Goal: Transaction & Acquisition: Purchase product/service

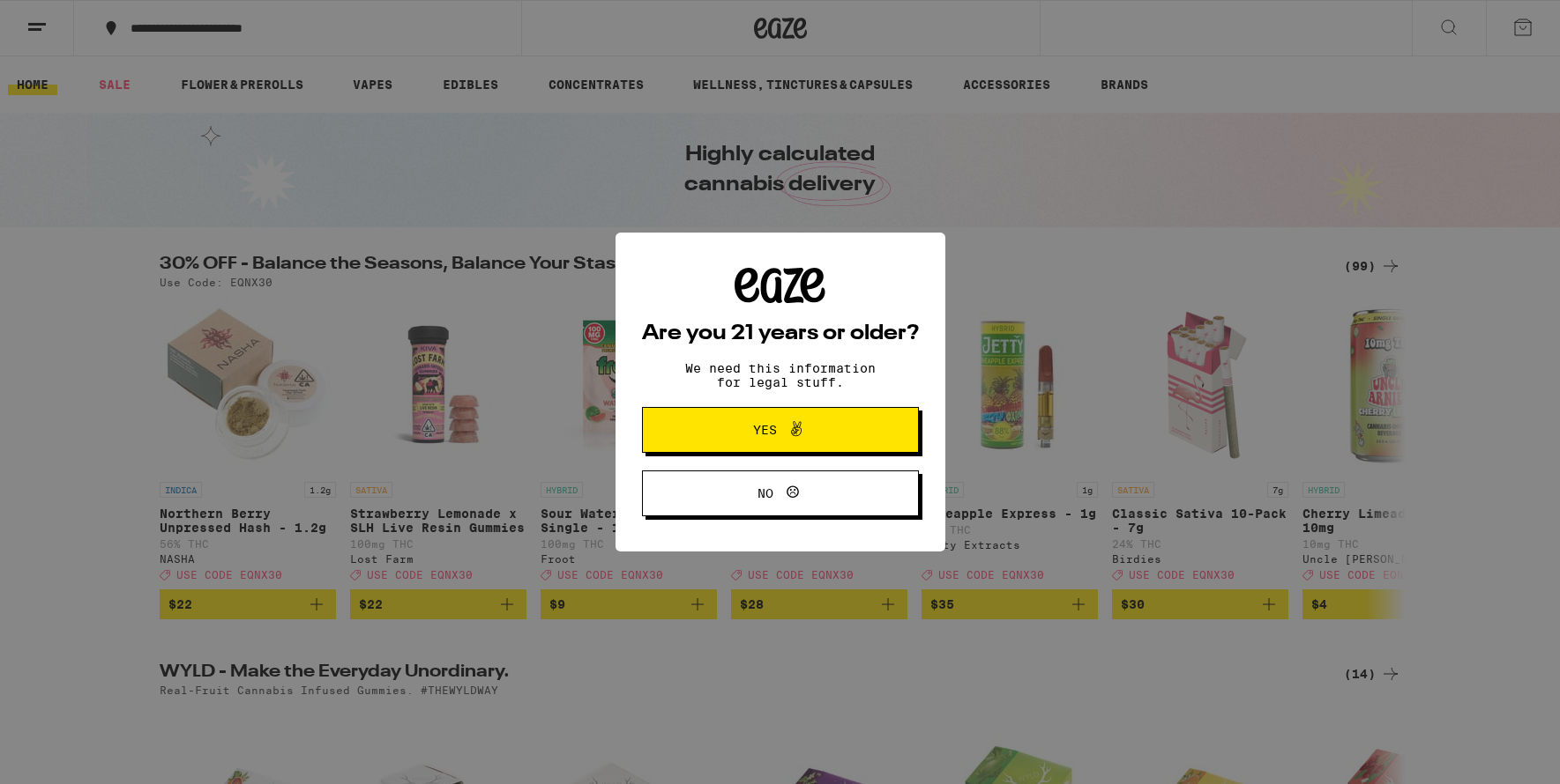
click at [789, 437] on icon at bounding box center [796, 429] width 21 height 21
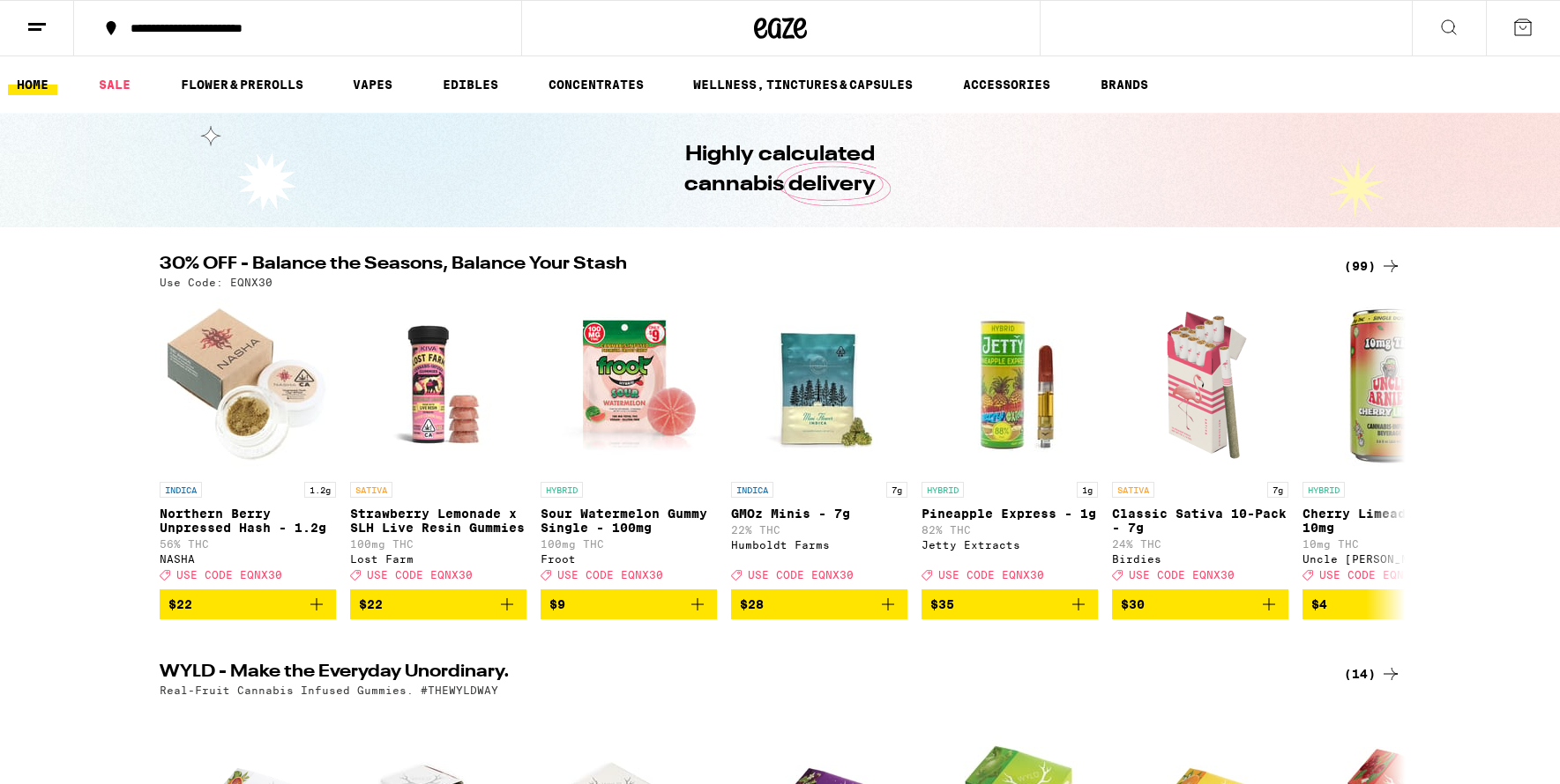
click at [34, 24] on line at bounding box center [38, 24] width 18 height 0
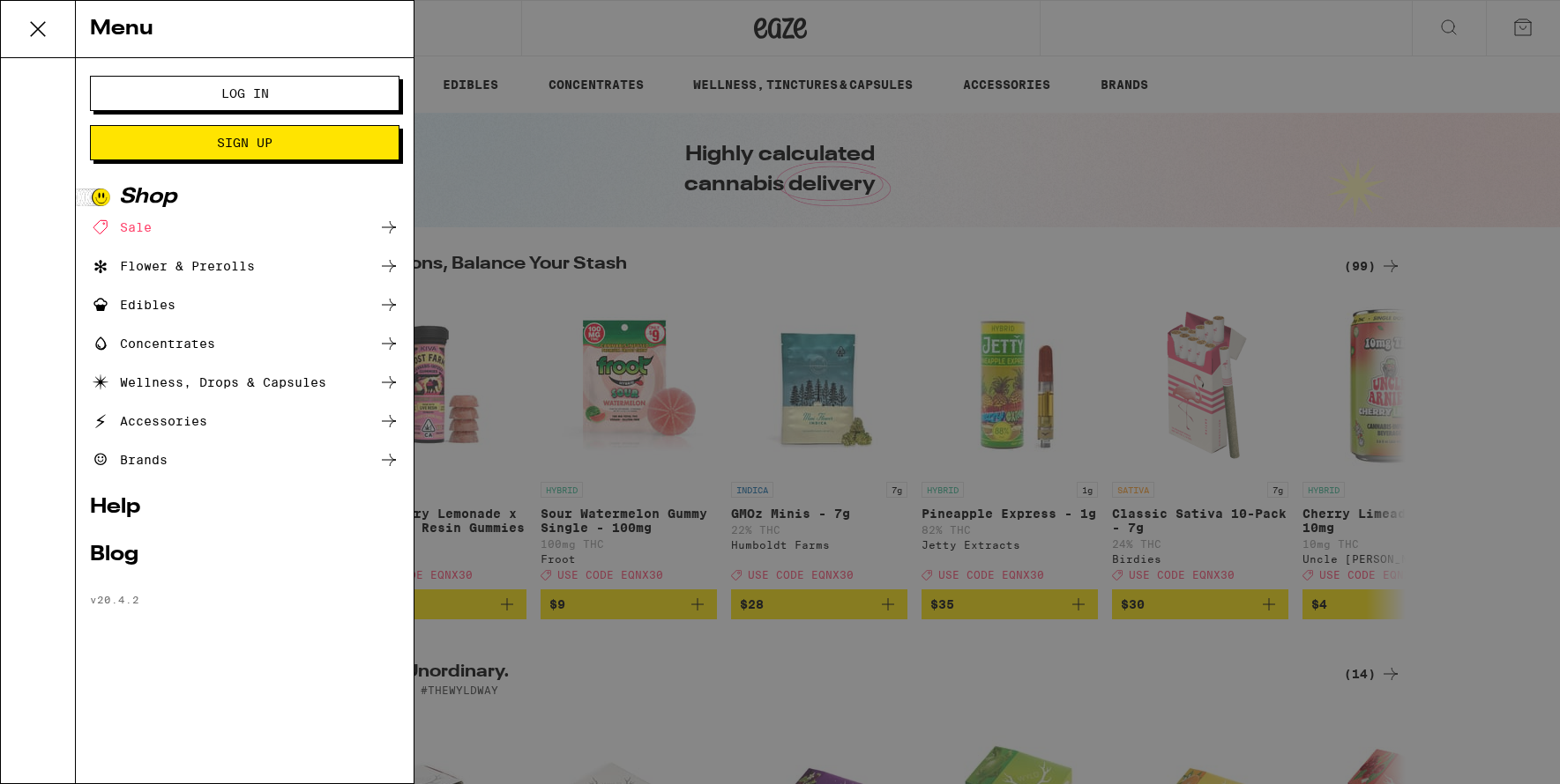
click at [256, 89] on span "Log In" at bounding box center [244, 94] width 47 height 13
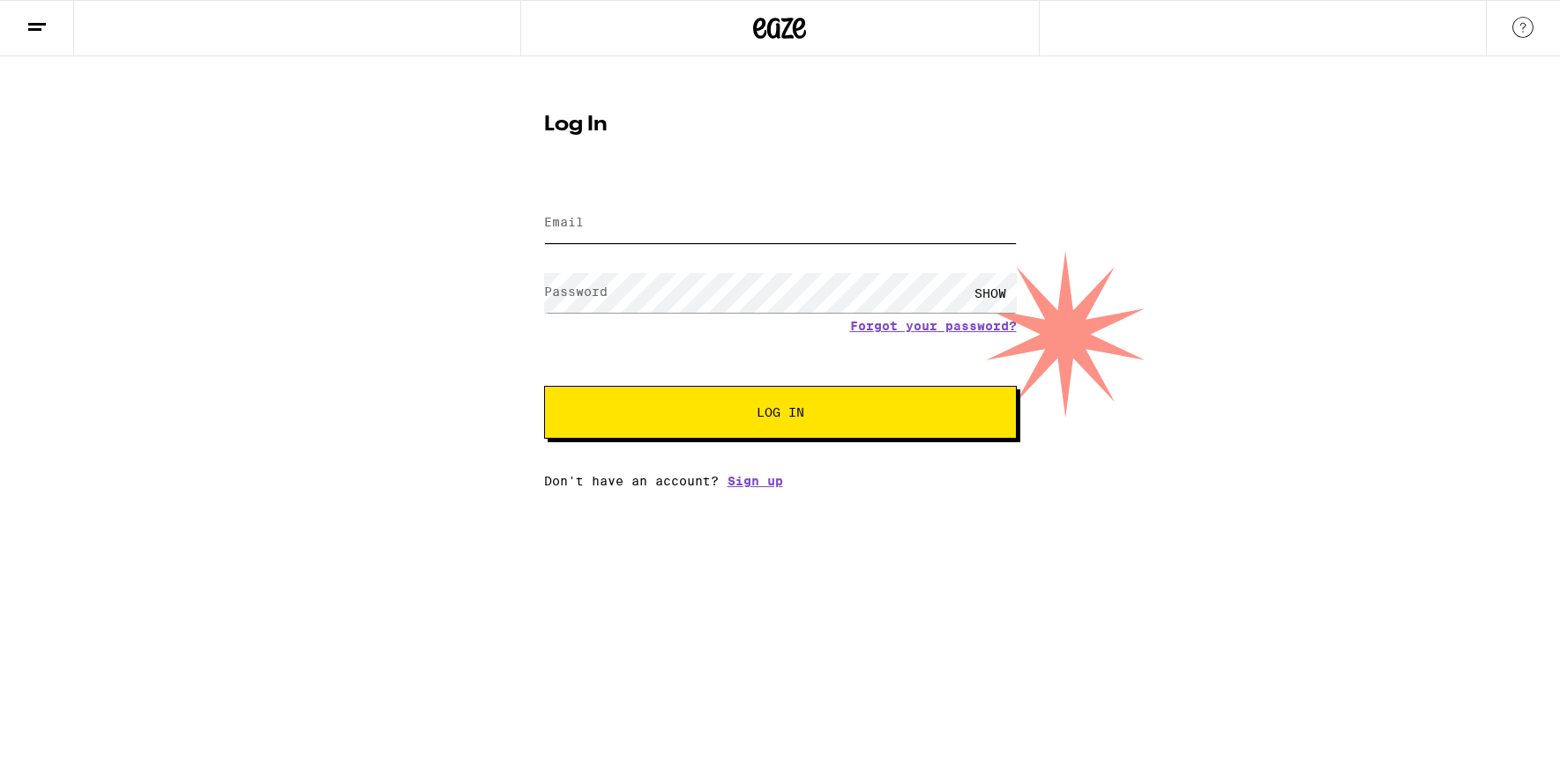
click at [682, 239] on input "Email" at bounding box center [780, 223] width 472 height 39
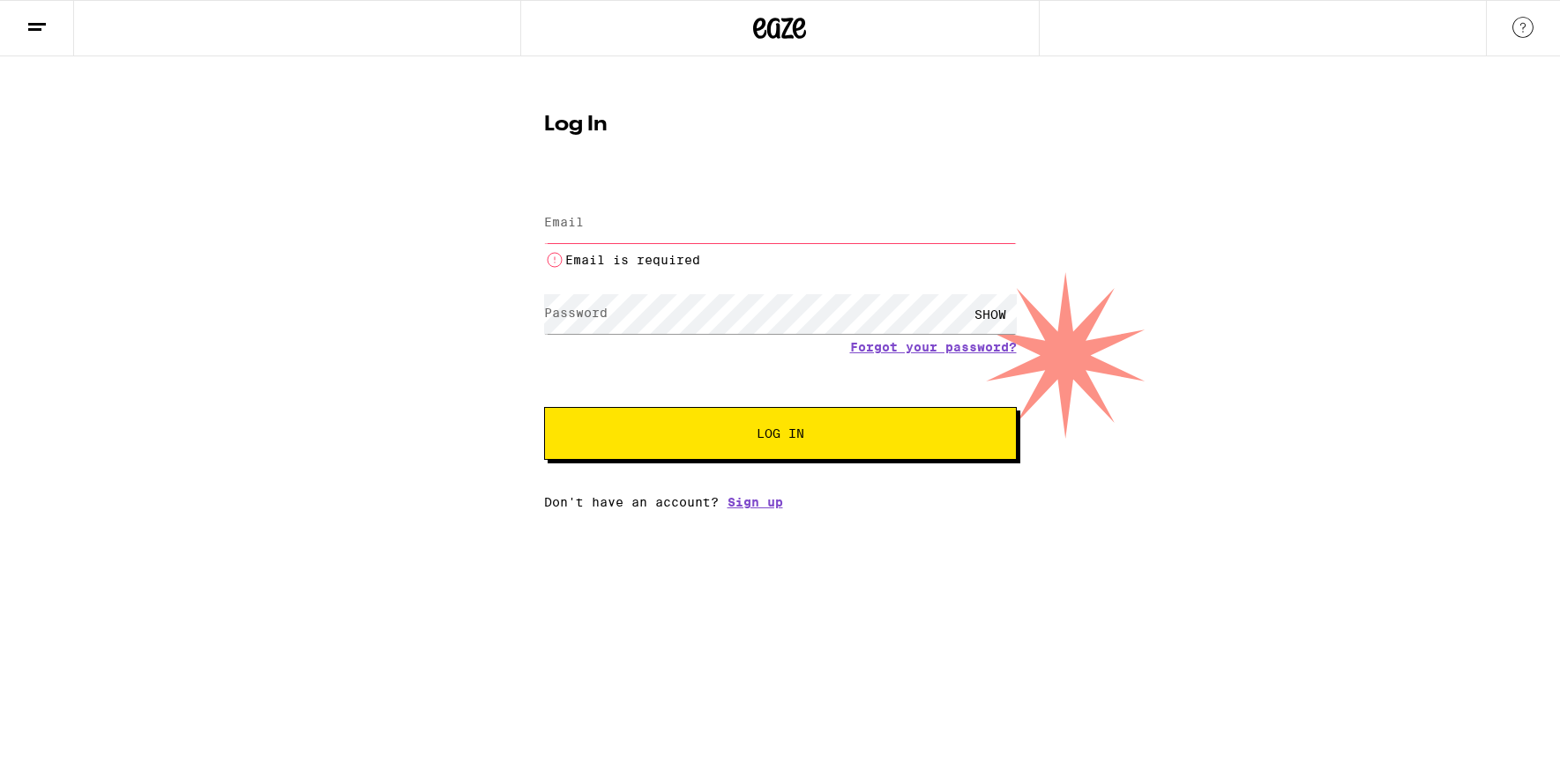
click at [692, 231] on input "Email" at bounding box center [780, 223] width 472 height 39
type input "[EMAIL_ADDRESS][DOMAIN_NAME]"
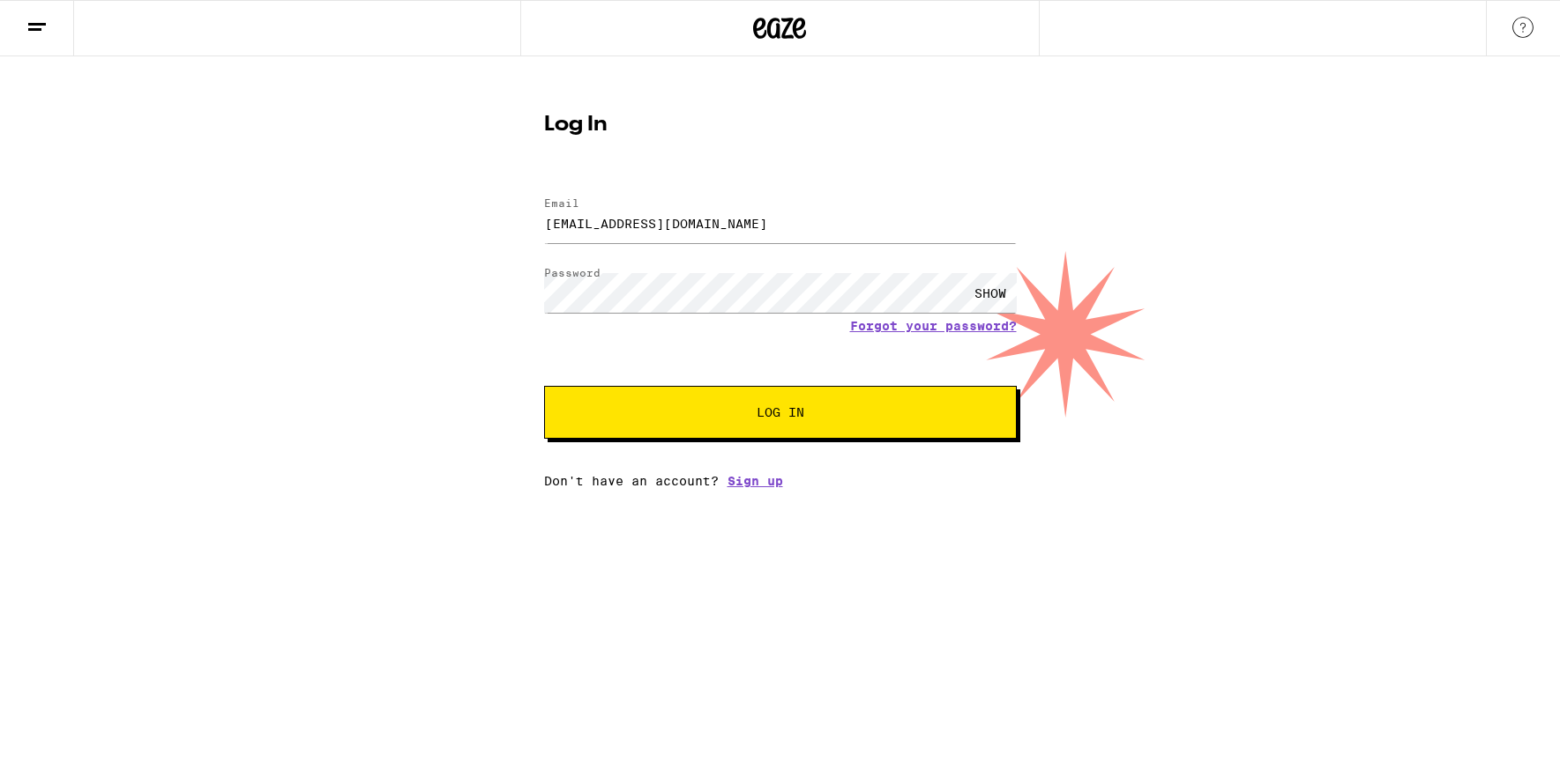
click at [750, 411] on span "Log In" at bounding box center [780, 412] width 330 height 13
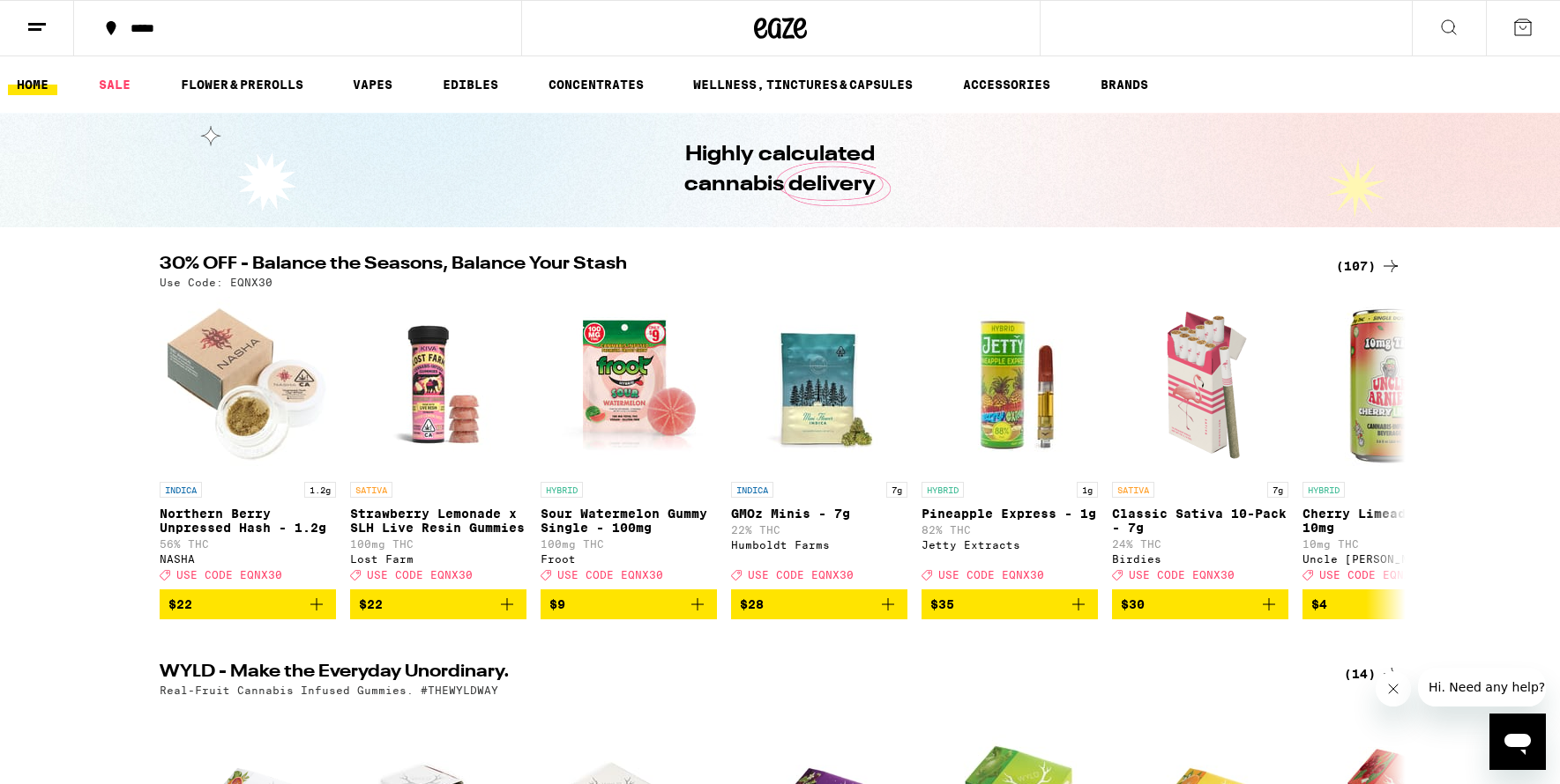
click at [249, 286] on p "Use Code: EQNX30" at bounding box center [216, 282] width 113 height 12
copy p "EQNX30"
click at [1361, 268] on div "(107)" at bounding box center [1368, 266] width 65 height 21
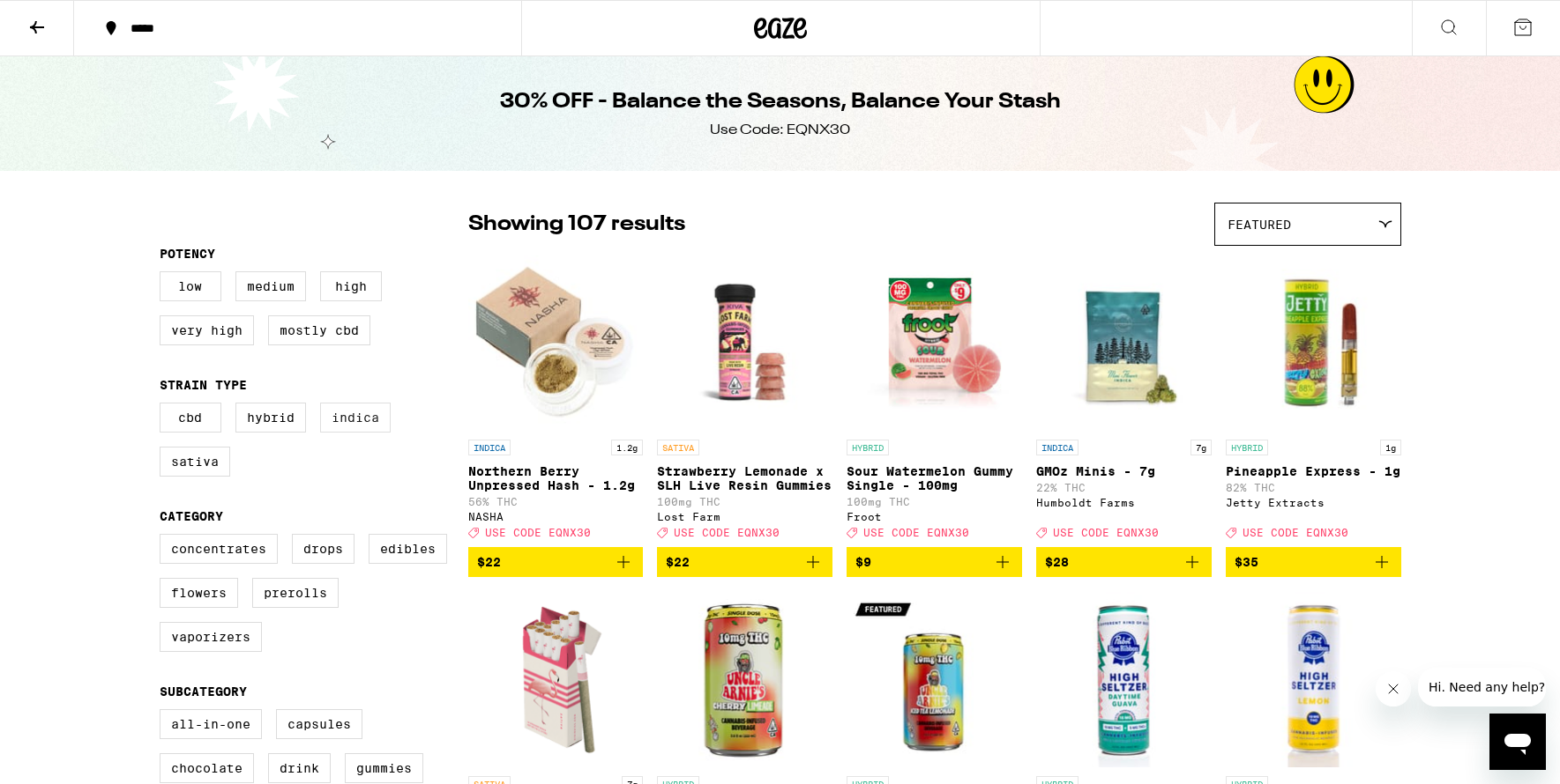
click at [357, 428] on label "Indica" at bounding box center [355, 417] width 71 height 30
click at [164, 406] on input "Indica" at bounding box center [163, 405] width 1 height 1
checkbox input "true"
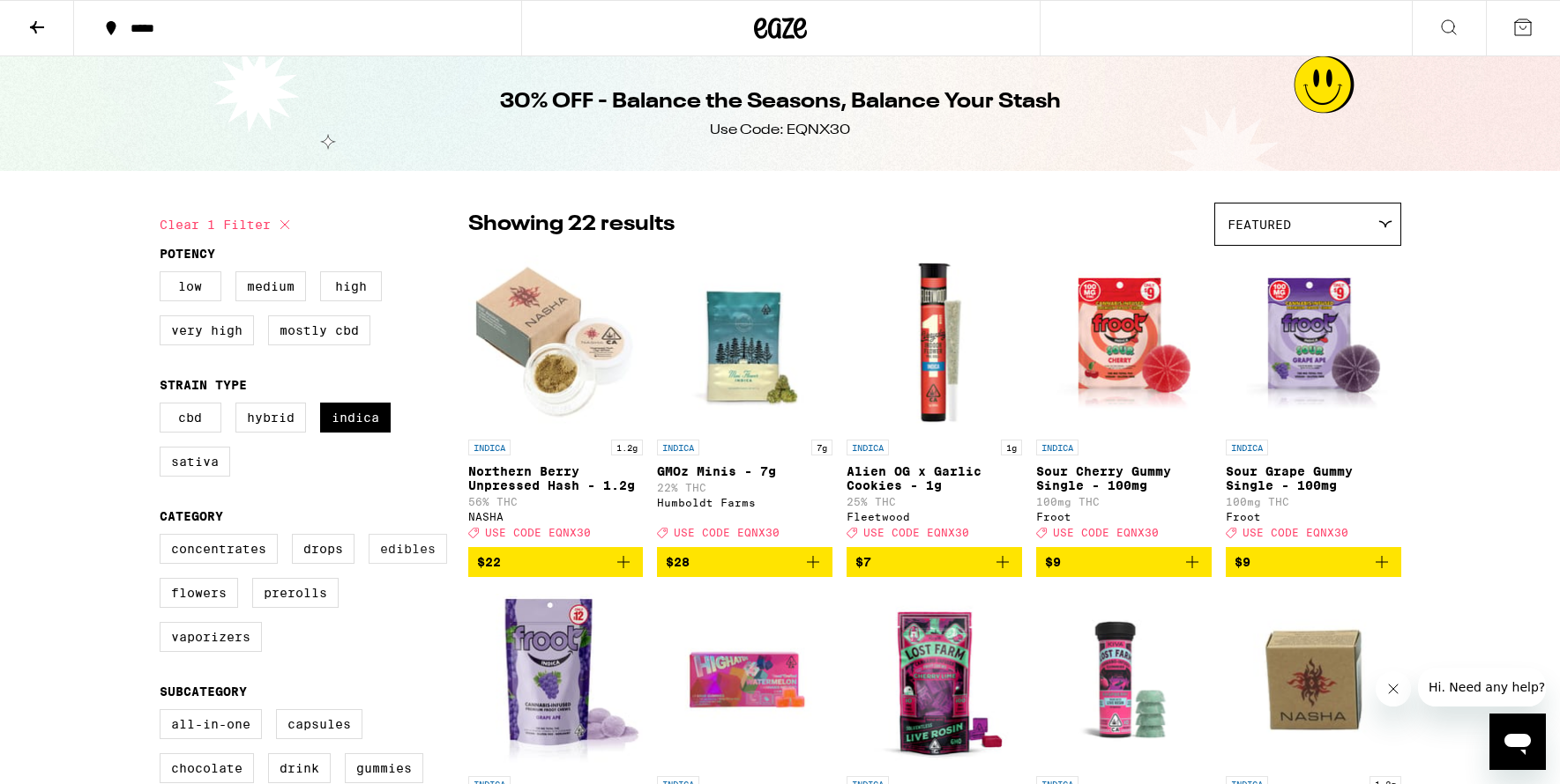
click at [414, 561] on label "Edibles" at bounding box center [408, 549] width 79 height 30
click at [164, 537] on input "Edibles" at bounding box center [163, 536] width 1 height 1
checkbox input "true"
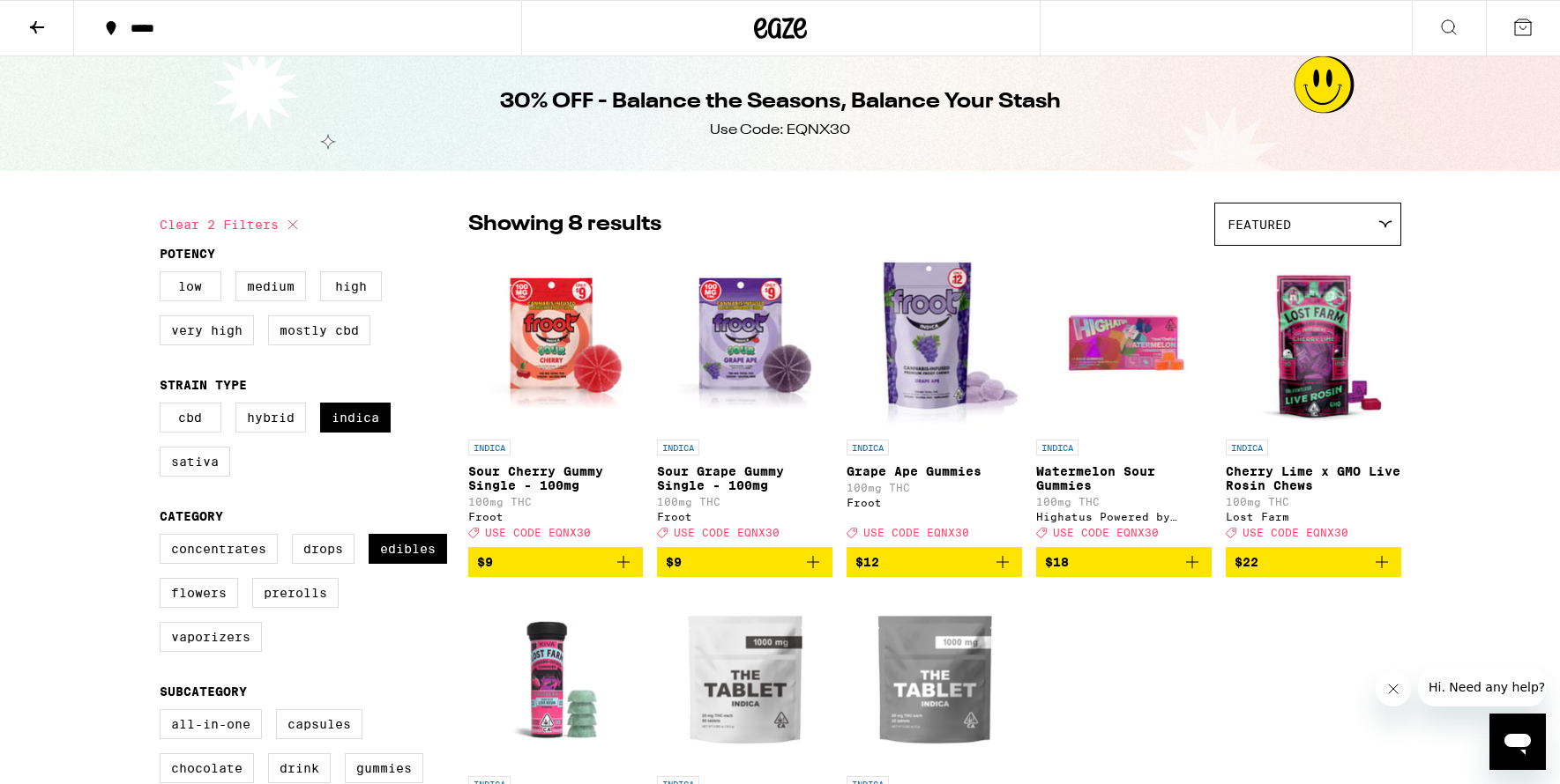
click at [1518, 23] on icon at bounding box center [1522, 28] width 21 height 21
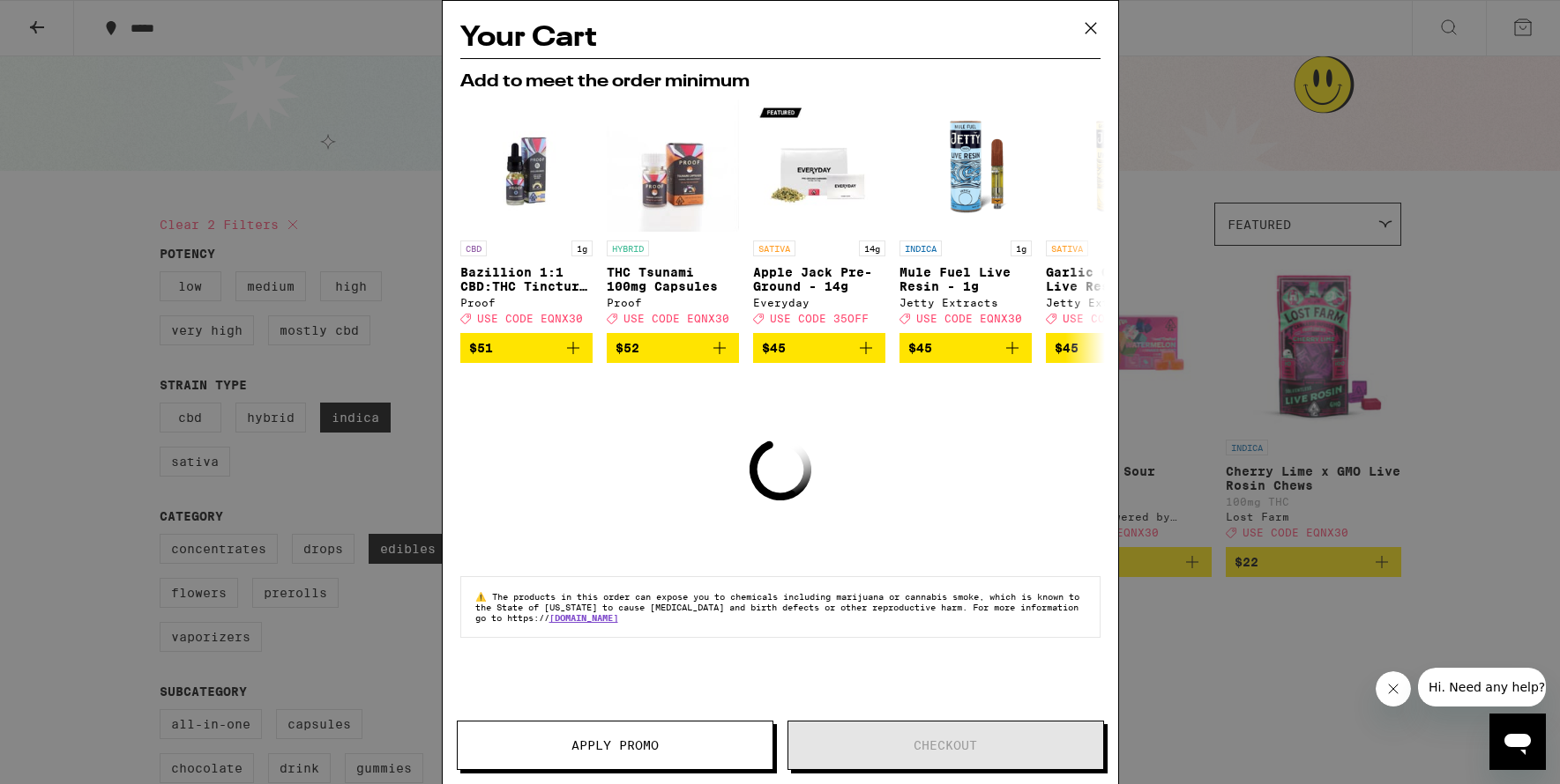
click at [1089, 34] on icon at bounding box center [1090, 29] width 27 height 27
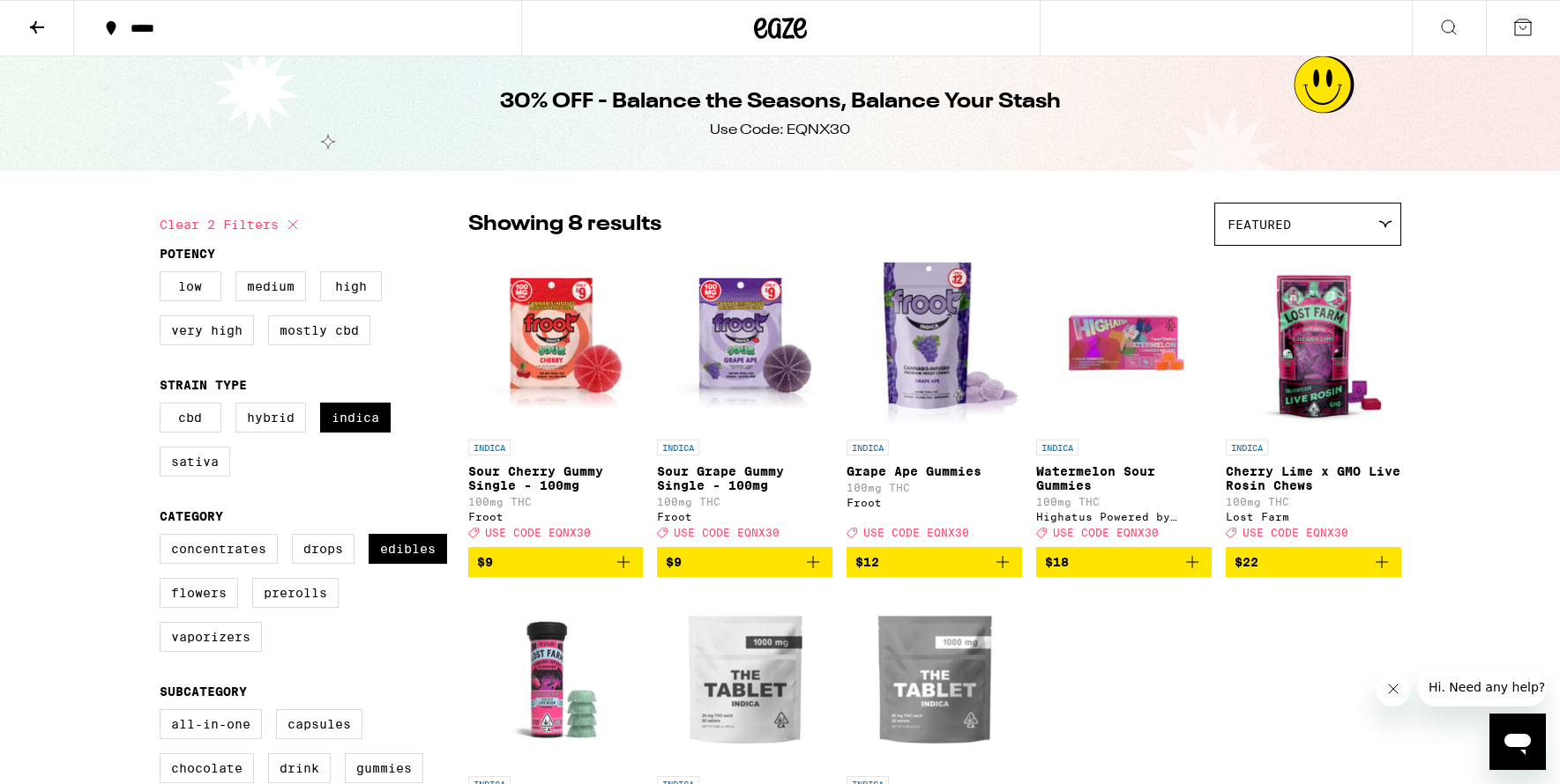
click at [292, 226] on icon at bounding box center [292, 225] width 21 height 21
checkbox input "false"
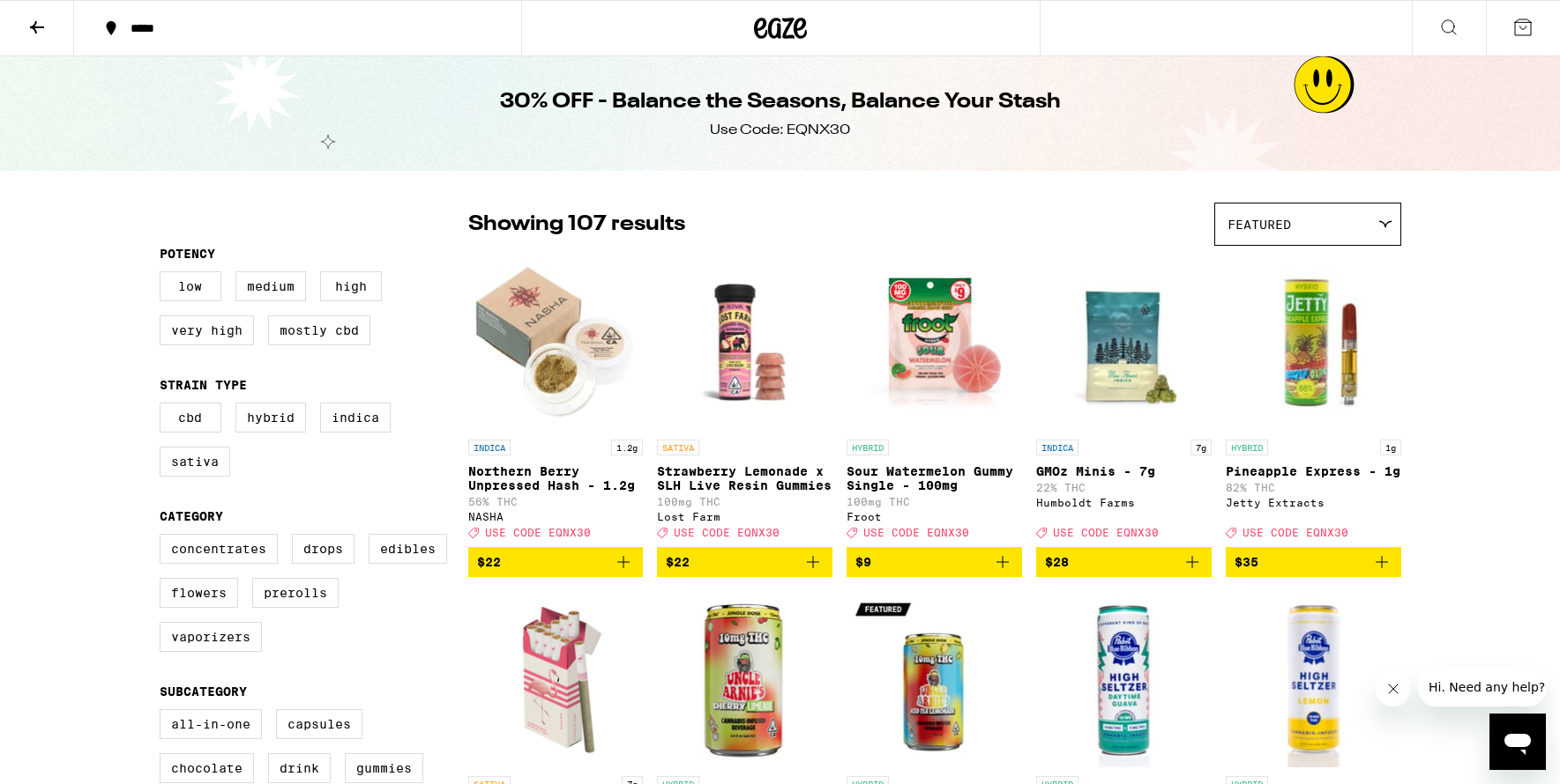
click at [797, 29] on icon at bounding box center [800, 29] width 13 height 21
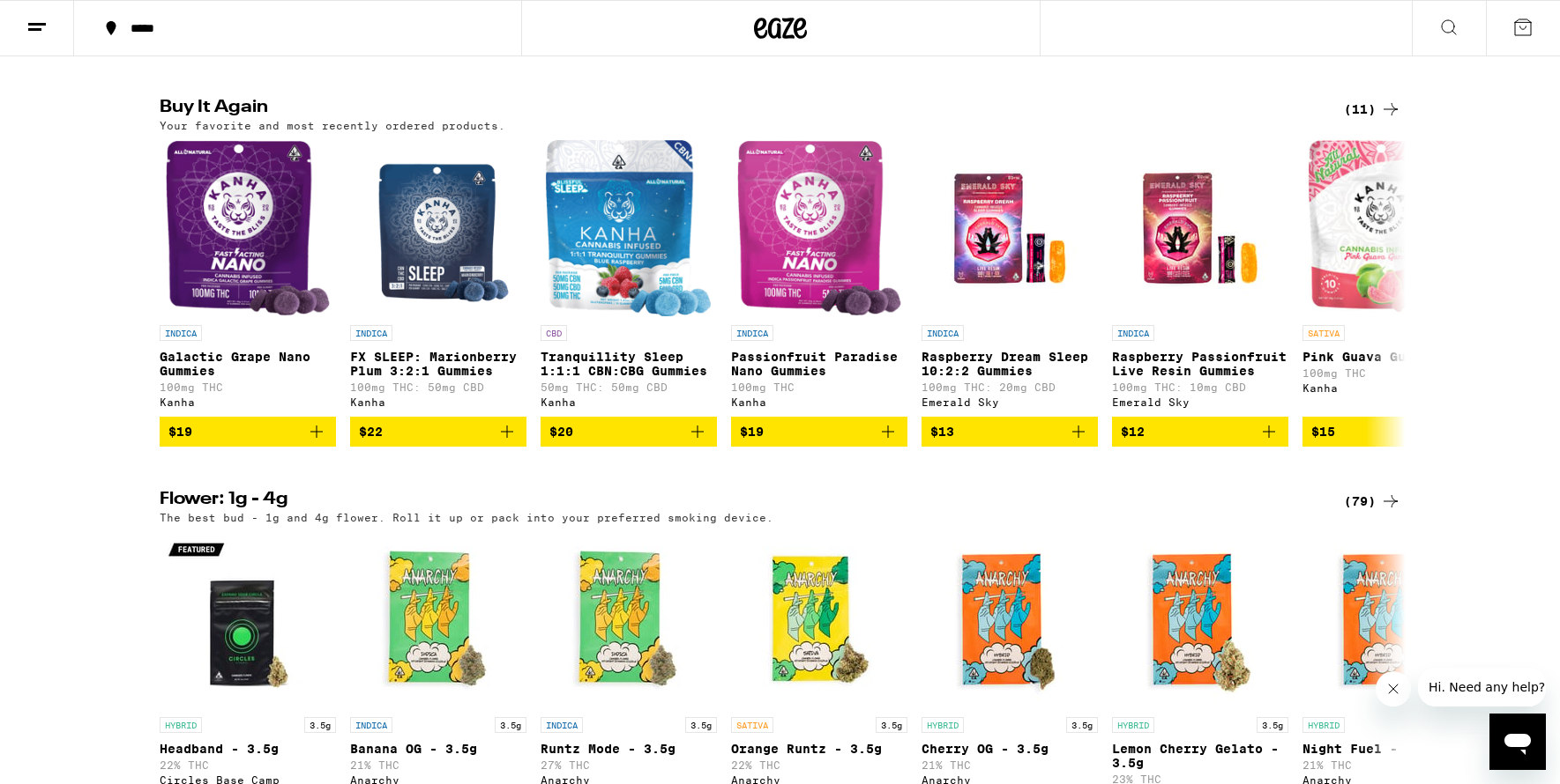
scroll to position [1350, 0]
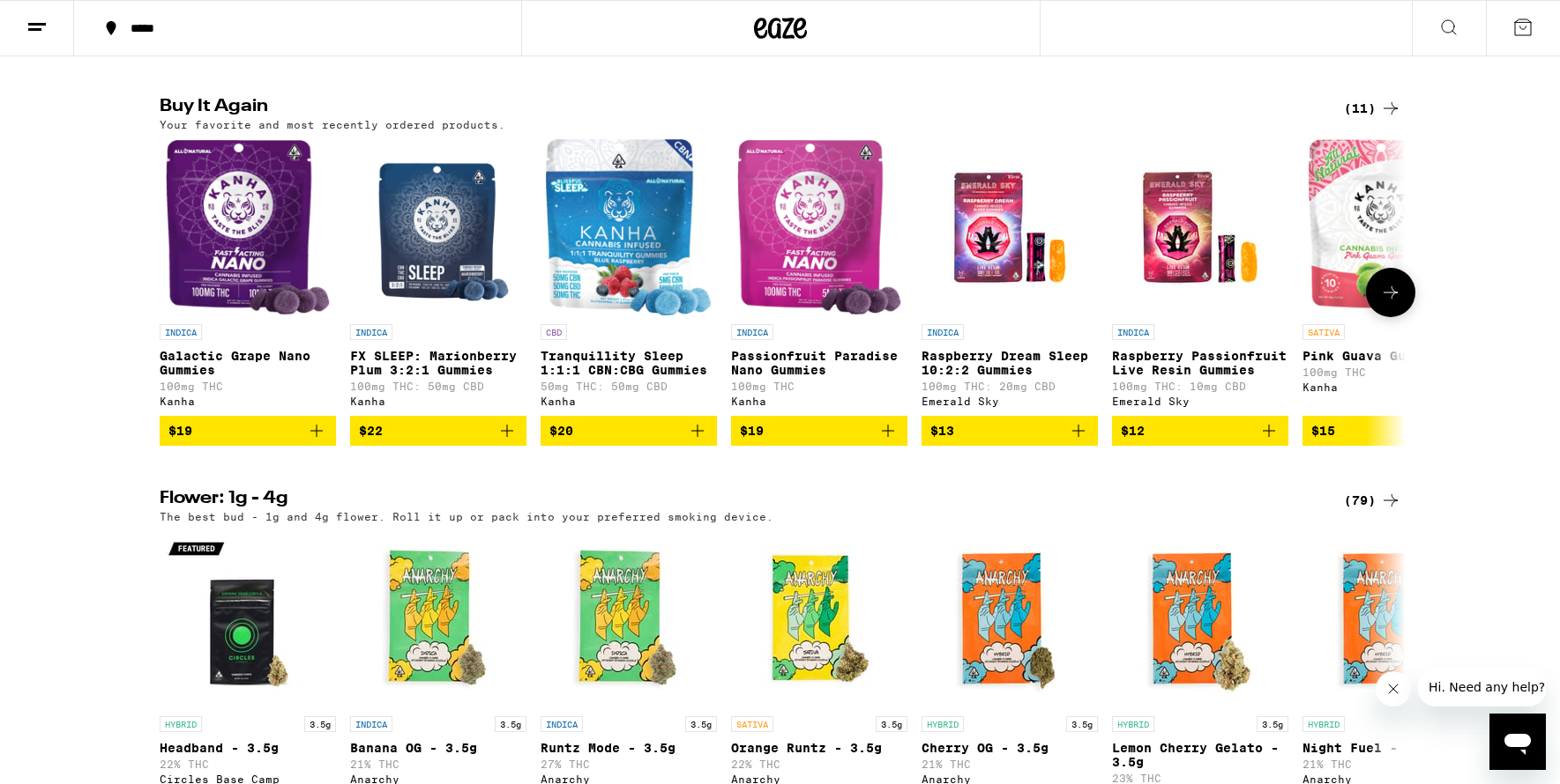
click at [311, 442] on icon "Add to bag" at bounding box center [317, 431] width 21 height 21
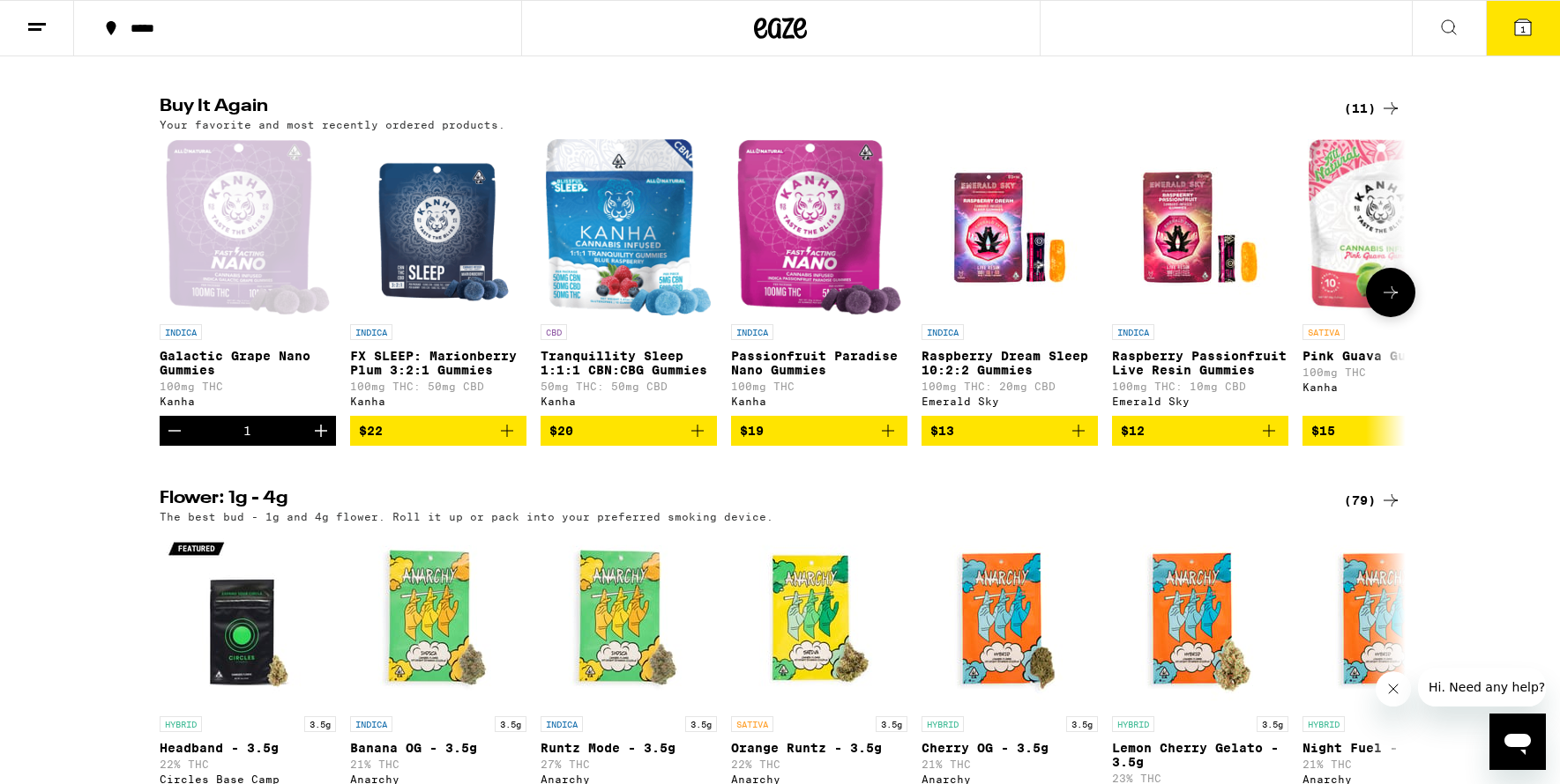
click at [311, 442] on icon "Increment" at bounding box center [321, 431] width 21 height 21
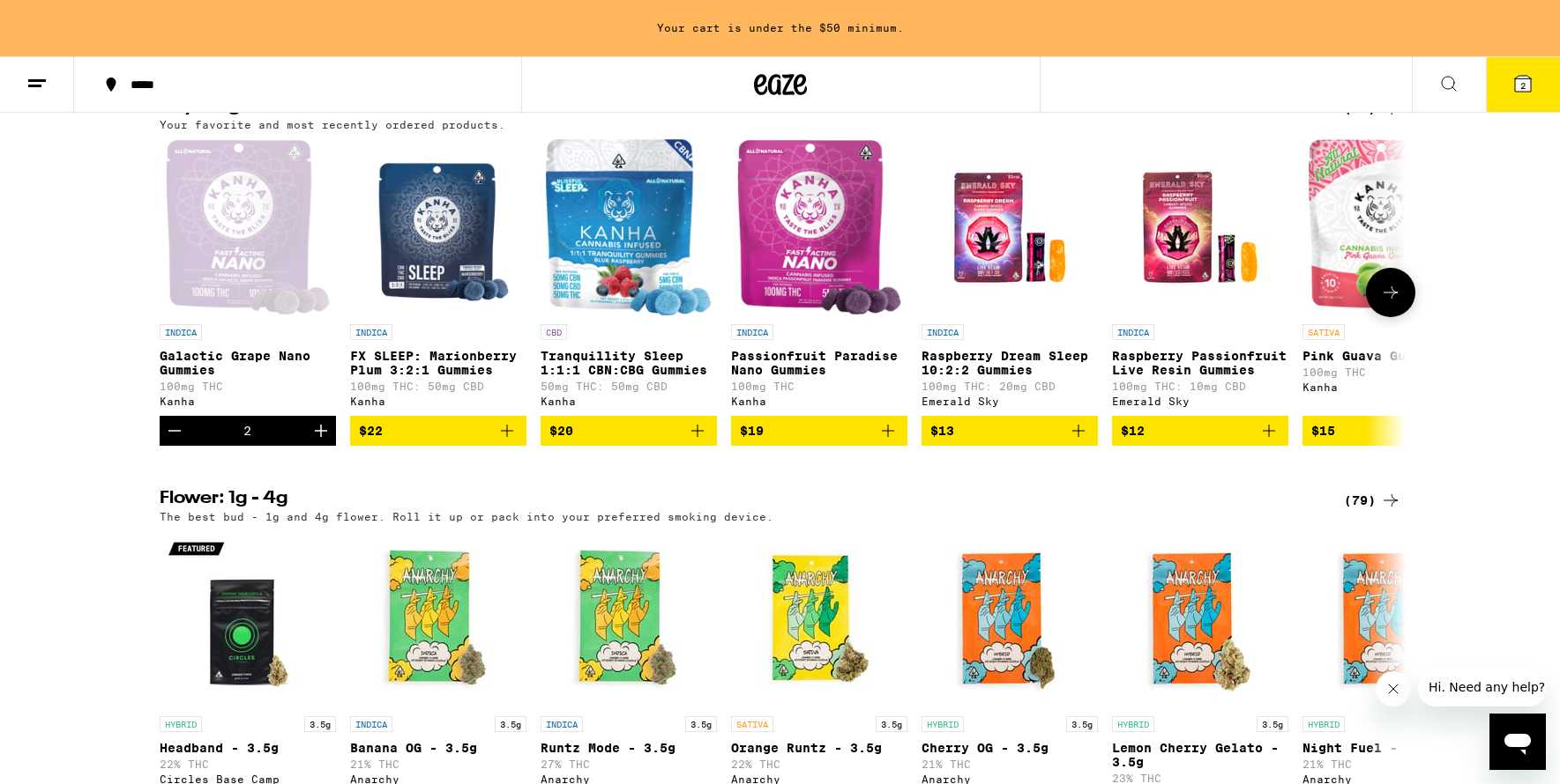
click at [507, 442] on icon "Add to bag" at bounding box center [507, 431] width 21 height 21
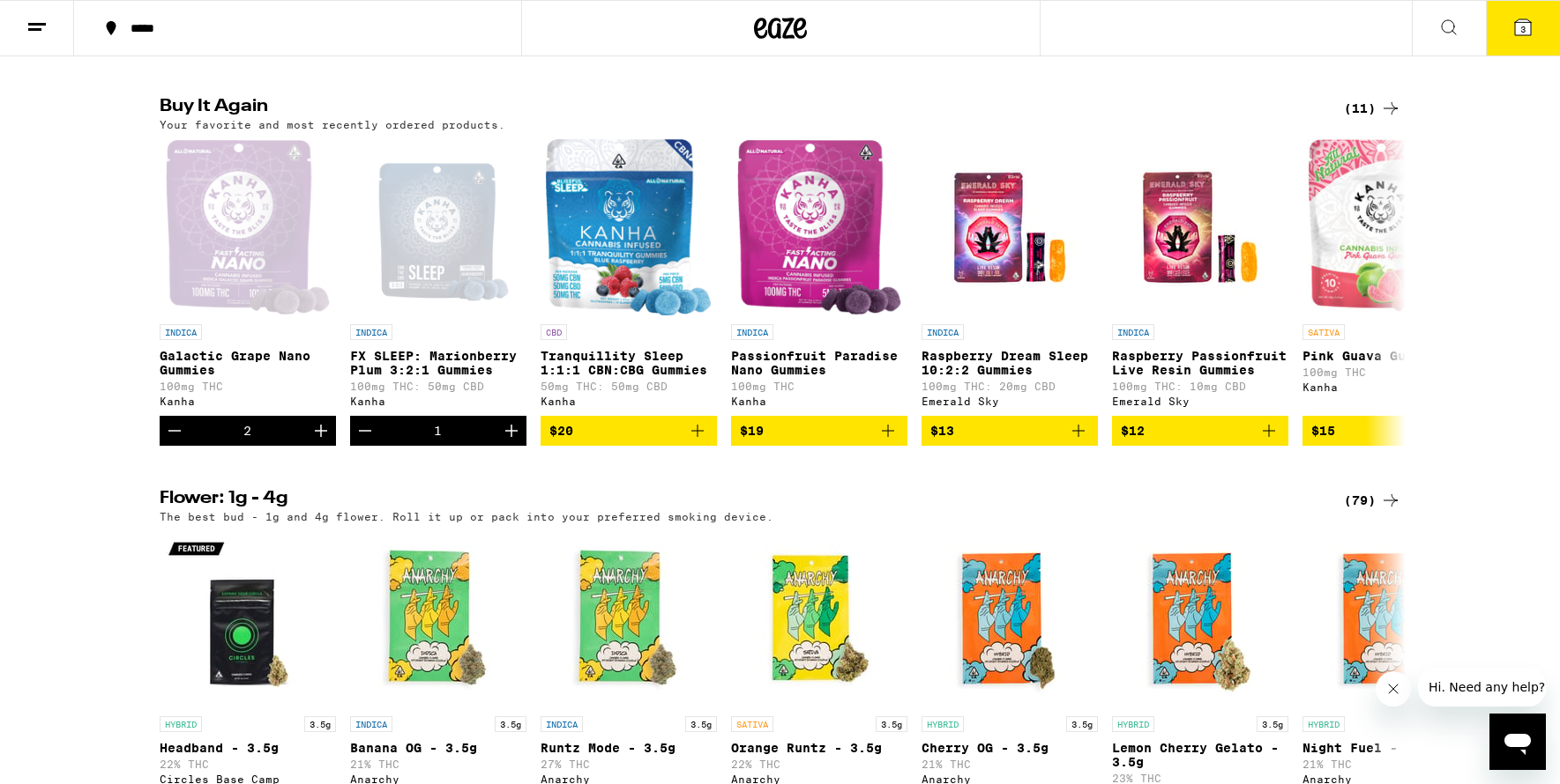
click at [1513, 27] on icon at bounding box center [1522, 28] width 21 height 21
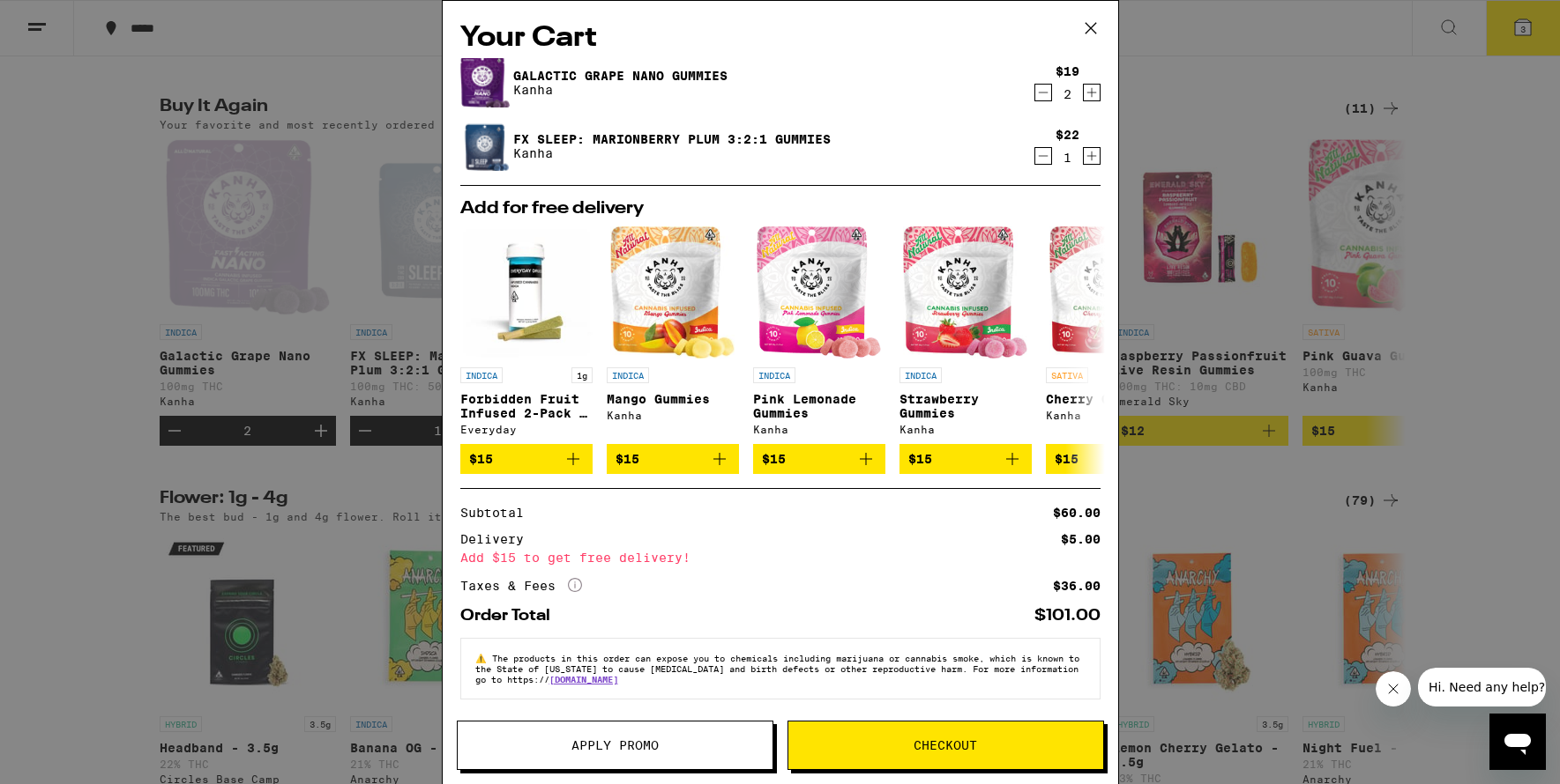
click at [934, 746] on span "Checkout" at bounding box center [945, 746] width 64 height 13
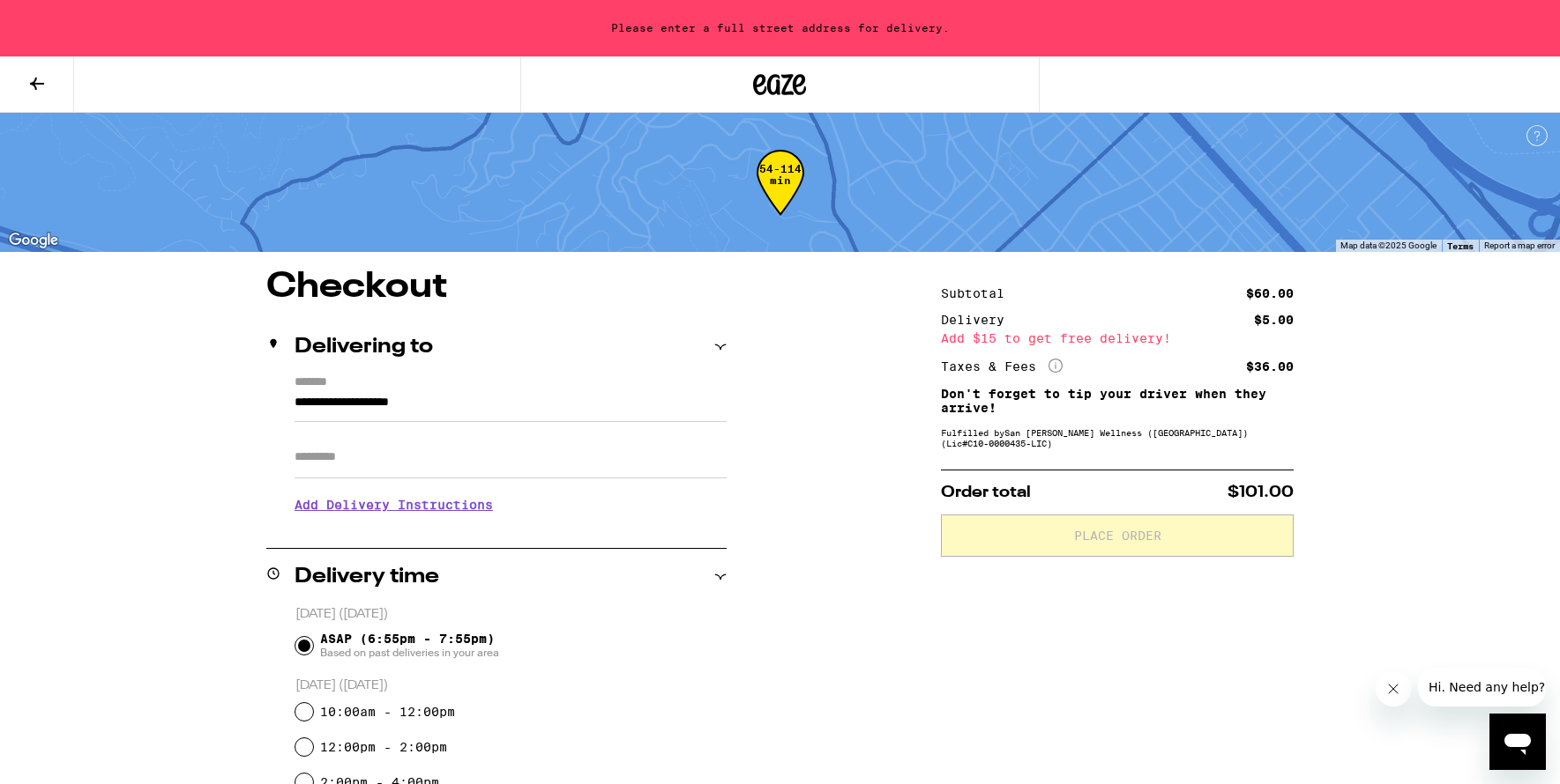
click at [376, 402] on input "**********" at bounding box center [510, 408] width 432 height 30
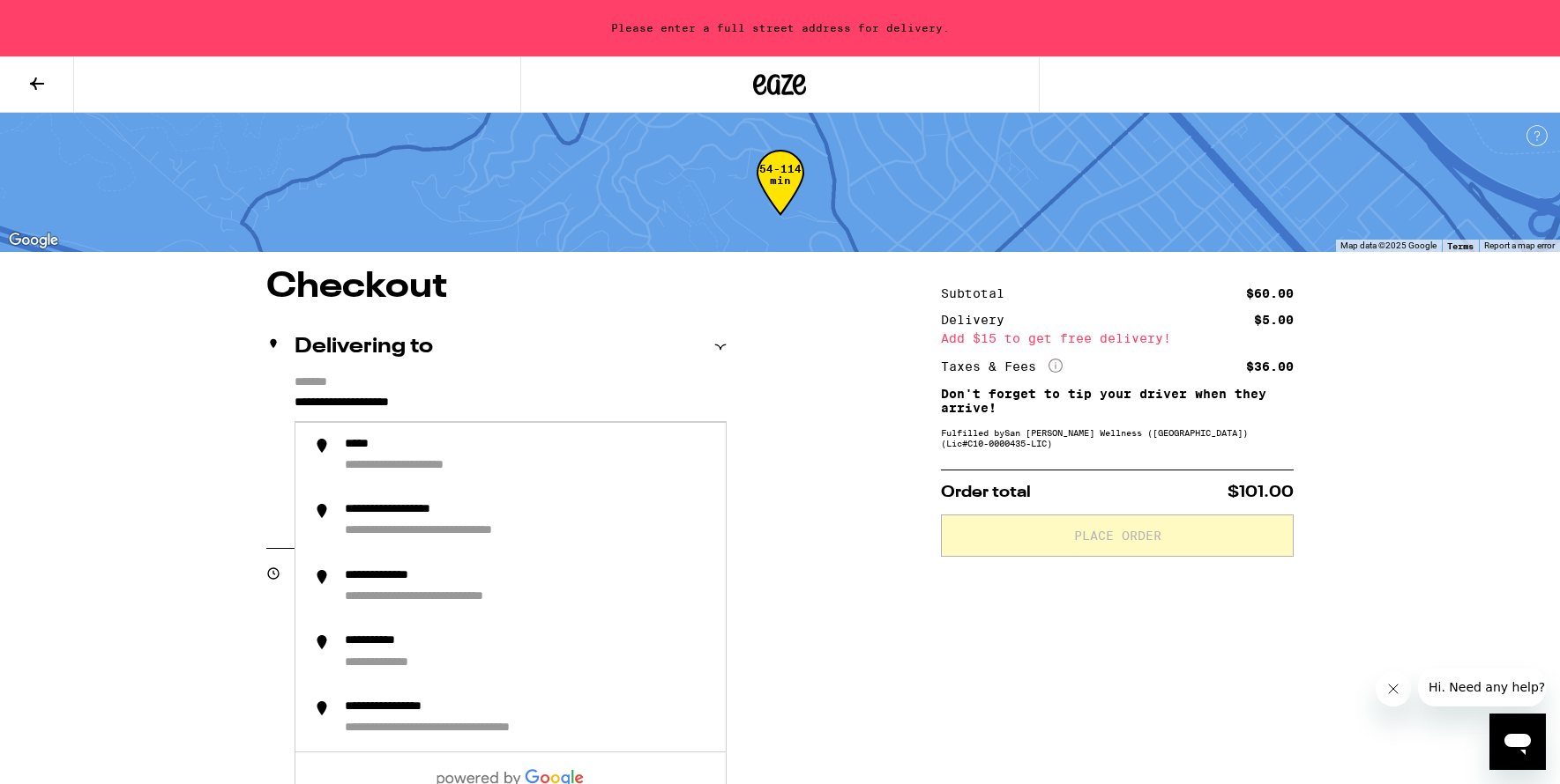
click at [250, 476] on div "**********" at bounding box center [780, 767] width 1269 height 994
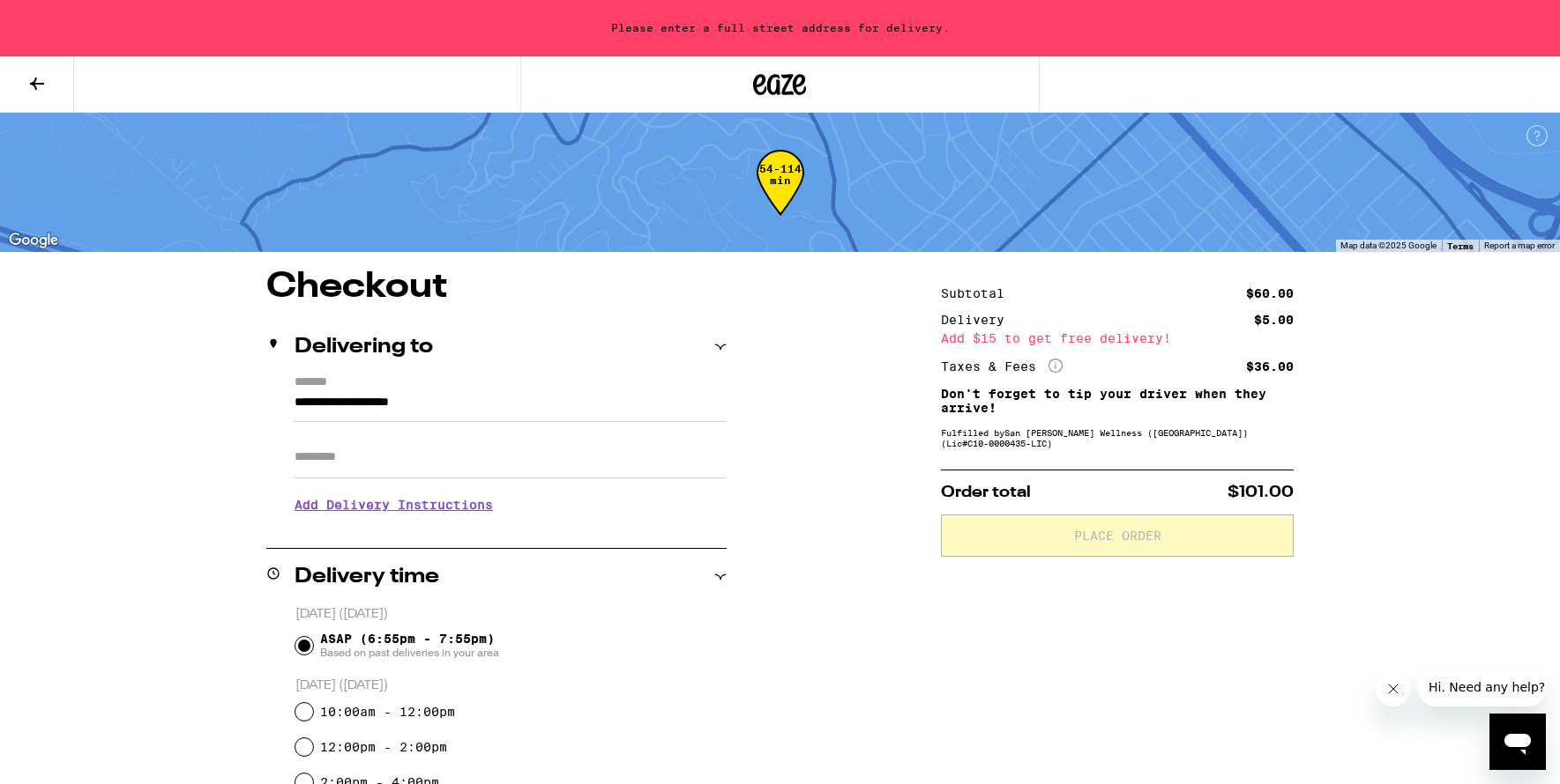
click at [318, 419] on input "**********" at bounding box center [510, 408] width 432 height 30
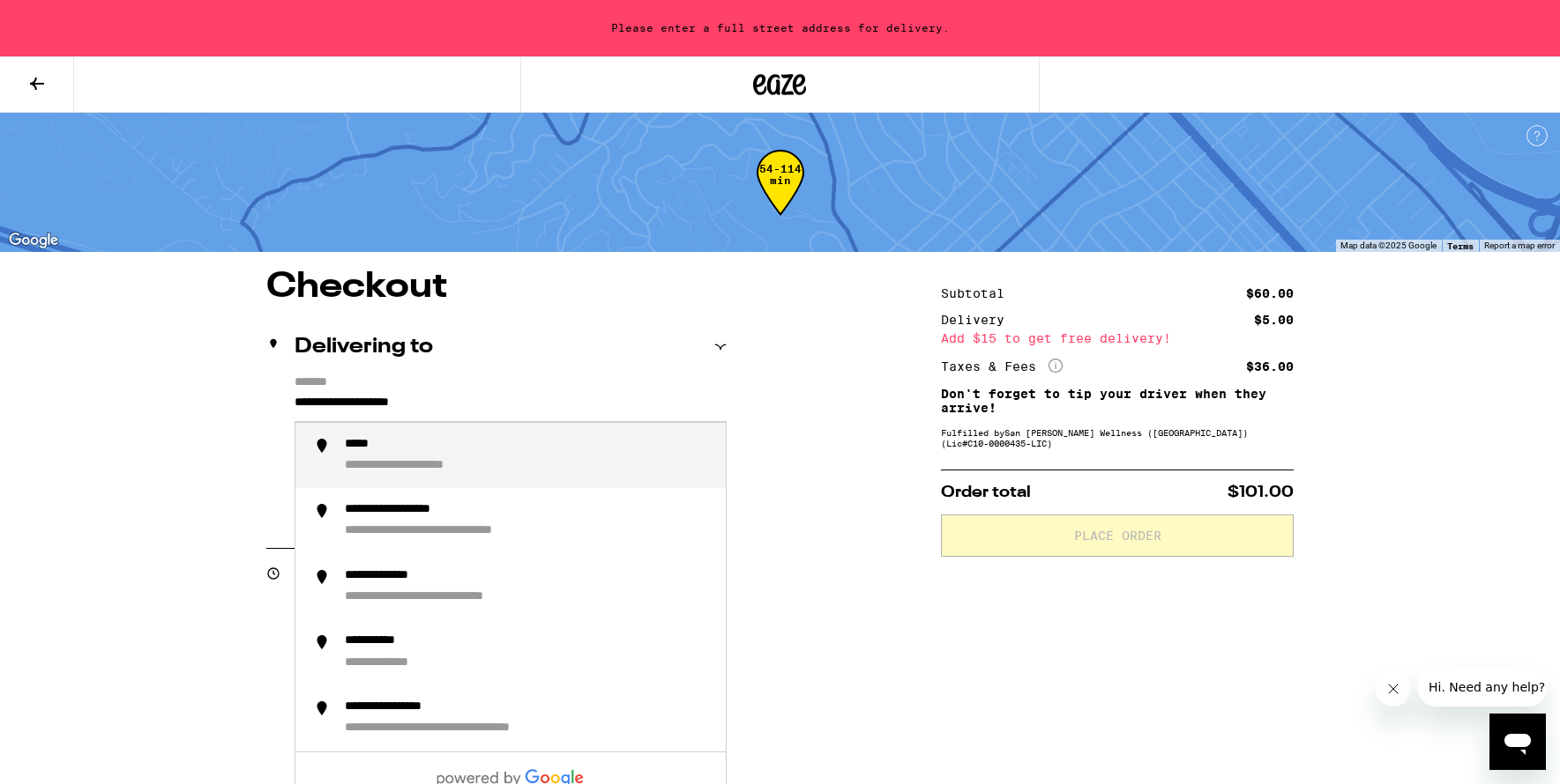
click at [327, 394] on input "**********" at bounding box center [510, 408] width 432 height 30
click at [391, 438] on li "**********" at bounding box center [510, 456] width 430 height 66
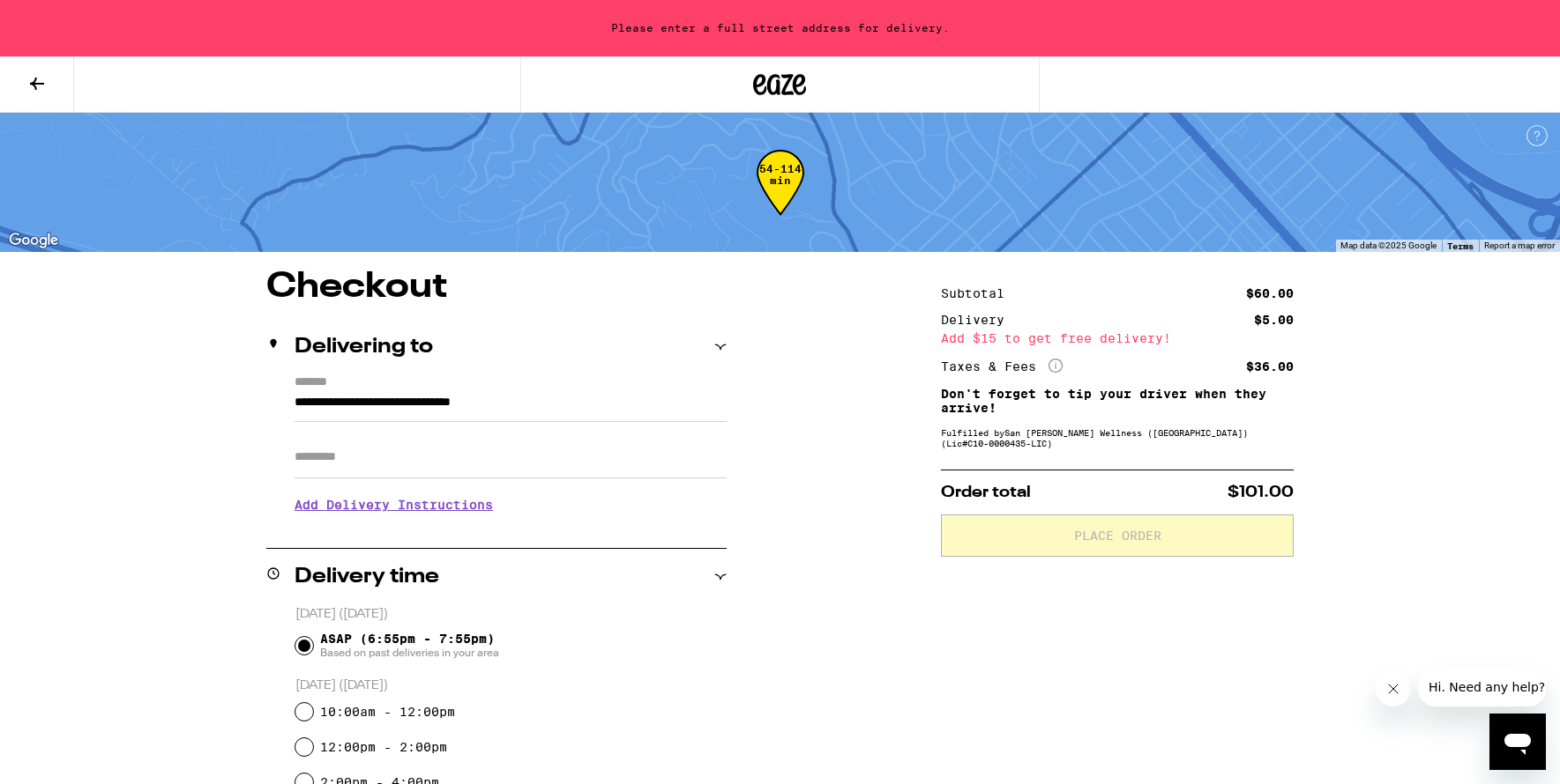
type input "**********"
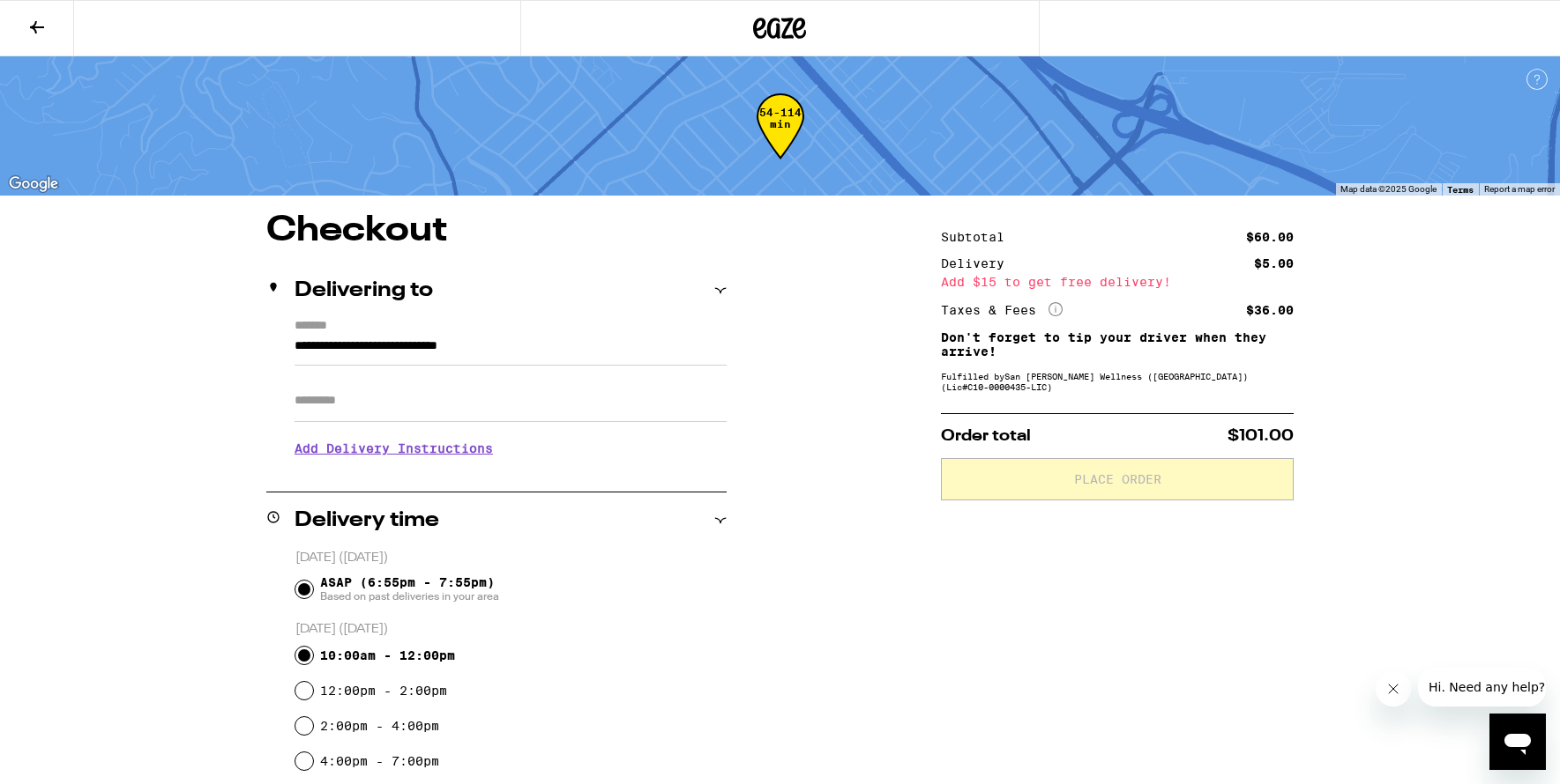
click at [307, 656] on input "10:00am - 12:00pm" at bounding box center [304, 655] width 18 height 18
radio input "true"
click at [305, 587] on input "ASAP (6:55pm - 7:55pm) Based on past deliveries in your area" at bounding box center [304, 590] width 18 height 18
radio input "true"
